Goal: Find specific page/section: Find specific page/section

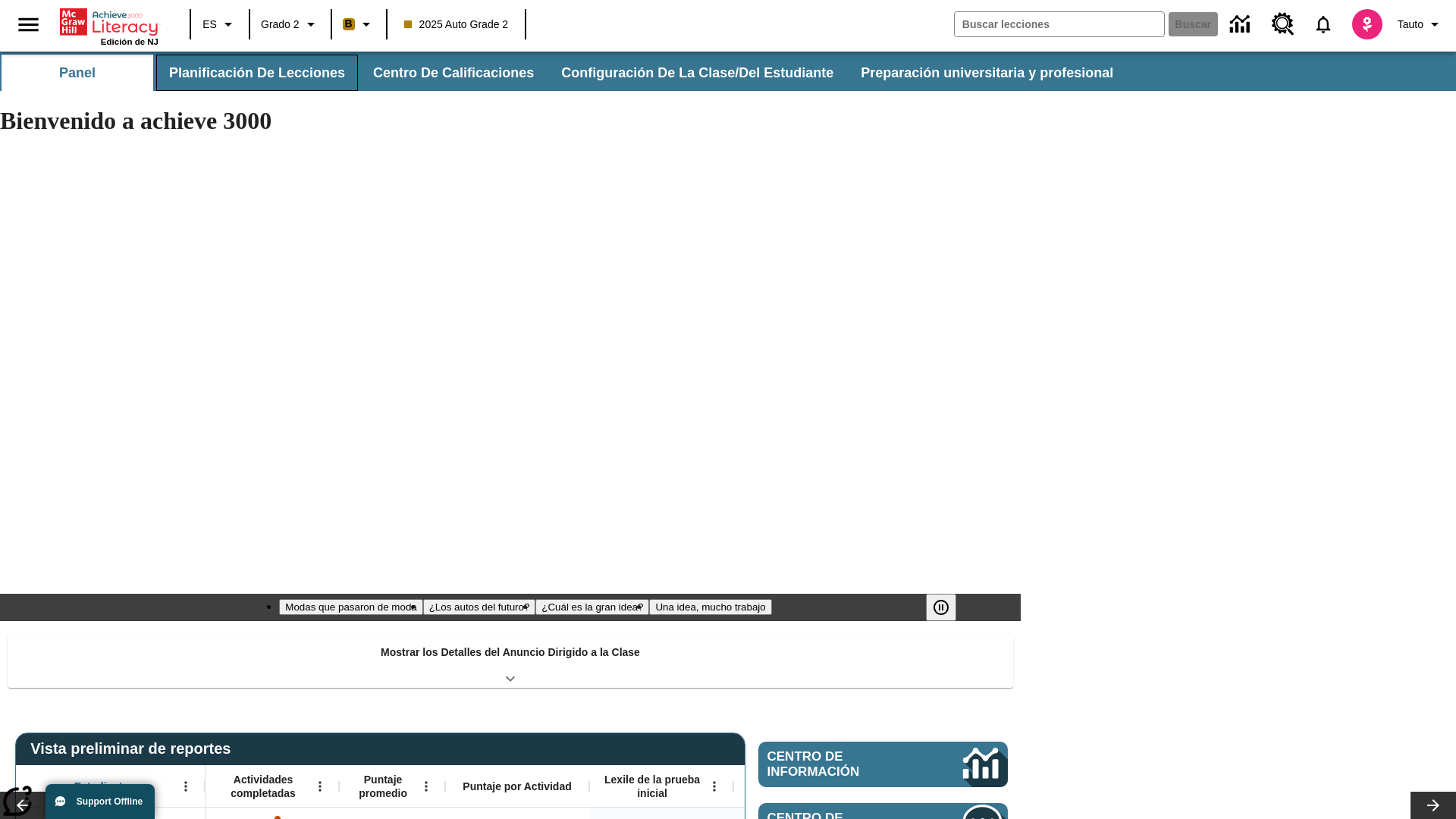
click at [254, 73] on button "Planificación de lecciones" at bounding box center [257, 73] width 202 height 37
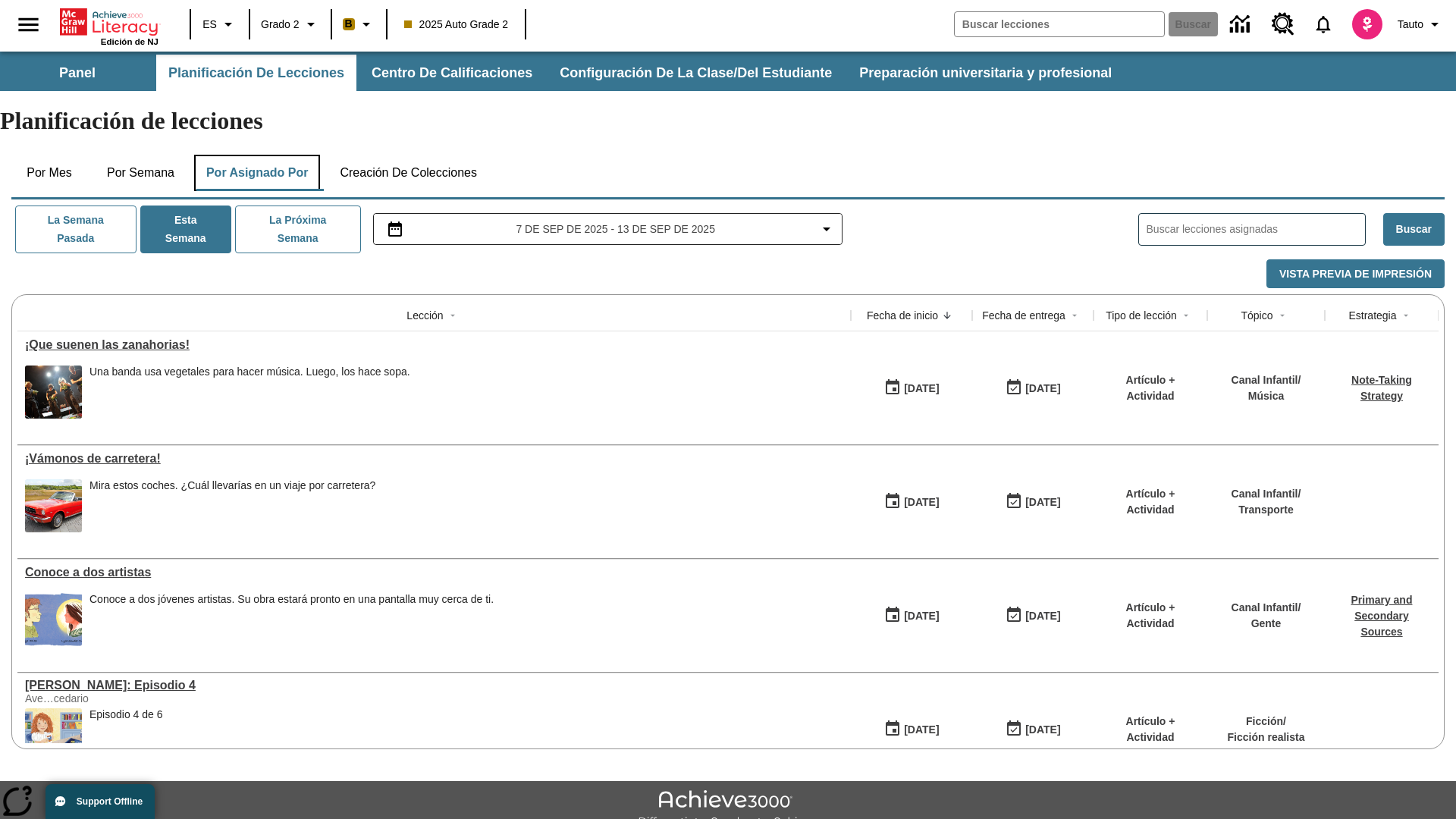
click at [260, 155] on button "Por asignado por" at bounding box center [257, 173] width 127 height 37
type input "El sueño de los animales"
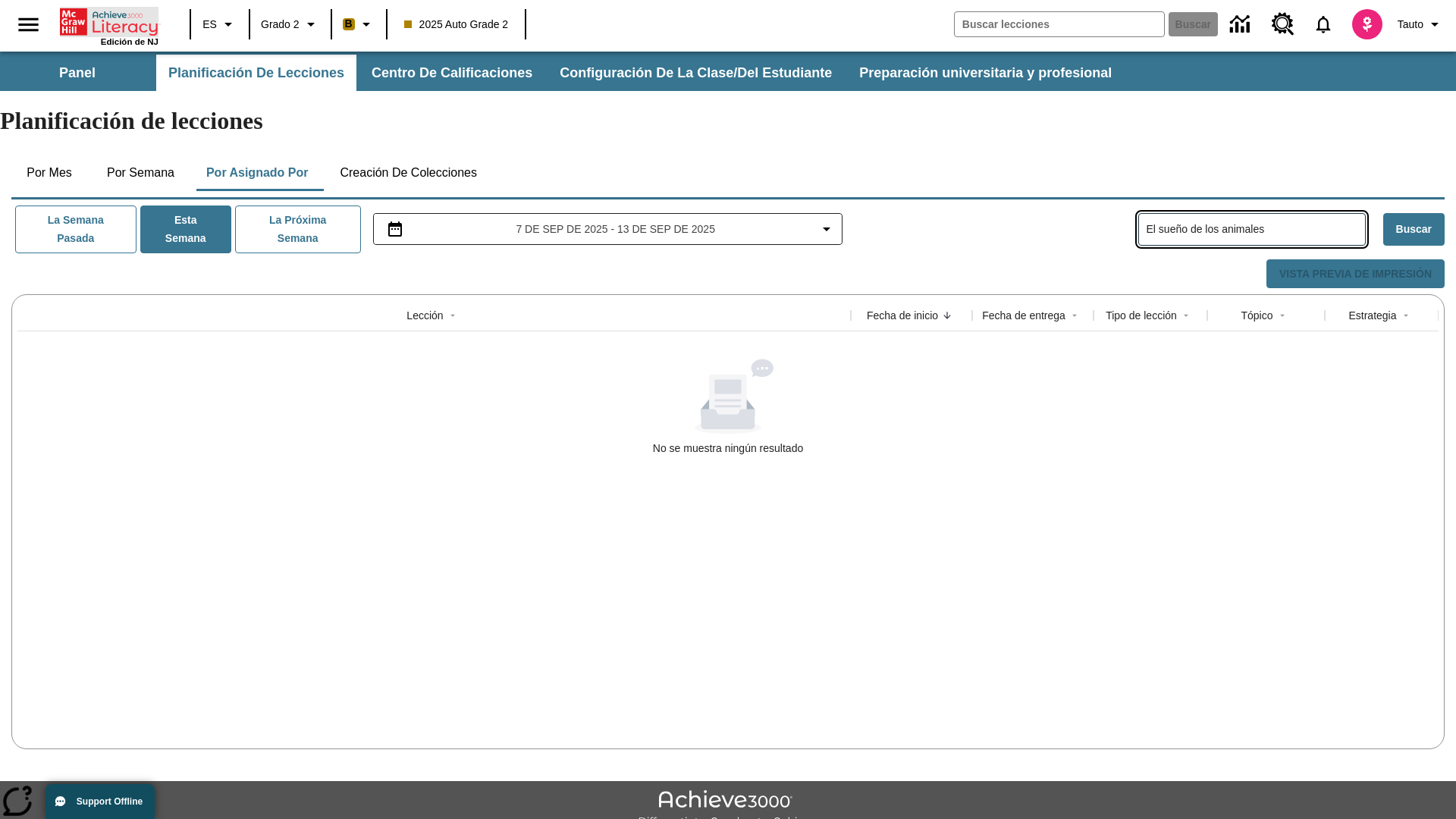
click at [109, 20] on icon "Portada" at bounding box center [110, 22] width 101 height 31
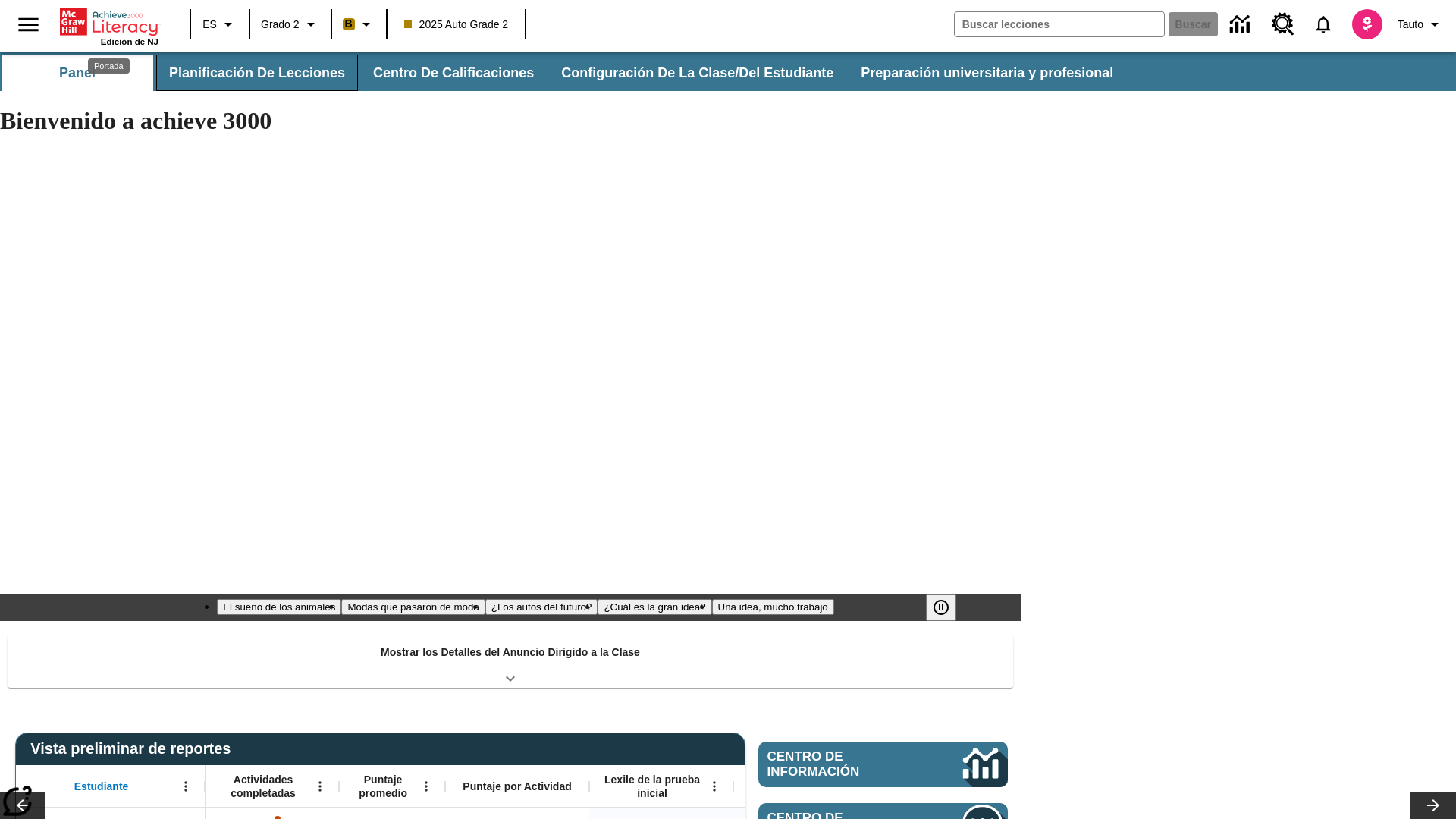
click at [254, 73] on button "Planificación de lecciones" at bounding box center [257, 73] width 202 height 37
